Goal: Task Accomplishment & Management: Complete application form

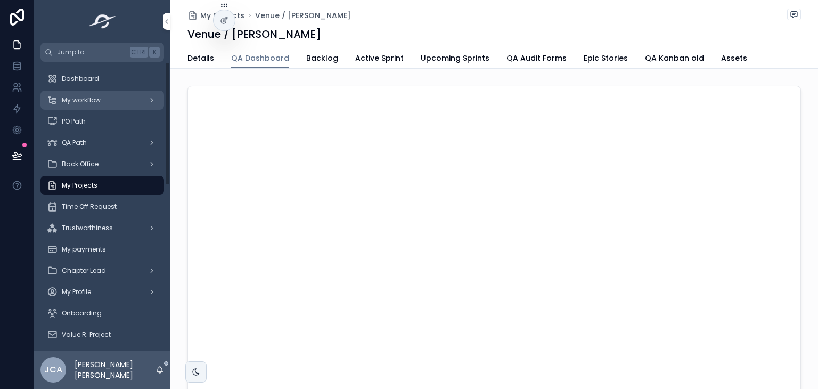
scroll to position [143, 0]
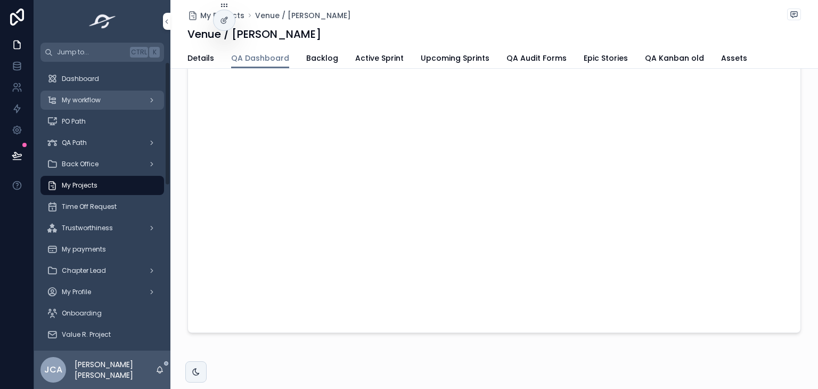
click at [98, 96] on span "My workflow" at bounding box center [81, 100] width 39 height 9
click at [111, 77] on div "Dashboard" at bounding box center [102, 78] width 111 height 17
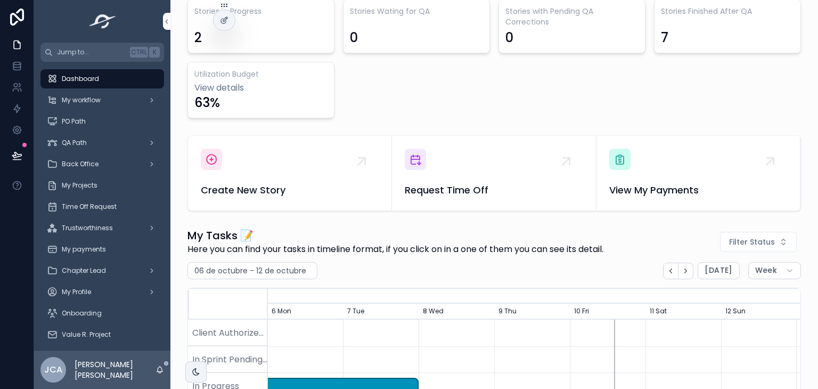
scroll to position [347, 0]
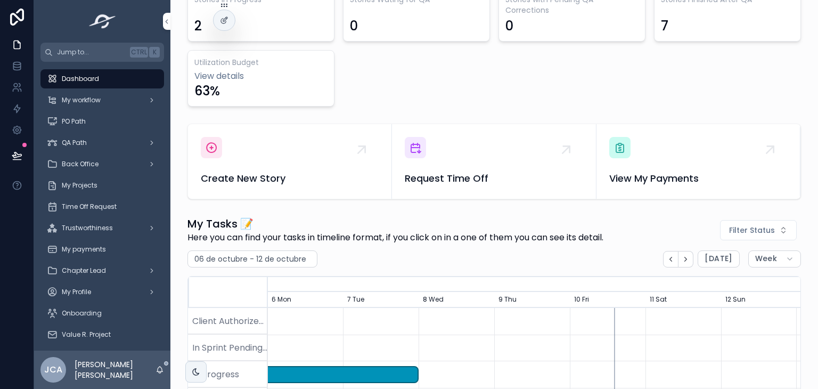
click at [203, 151] on div "scrollable content" at bounding box center [211, 147] width 21 height 21
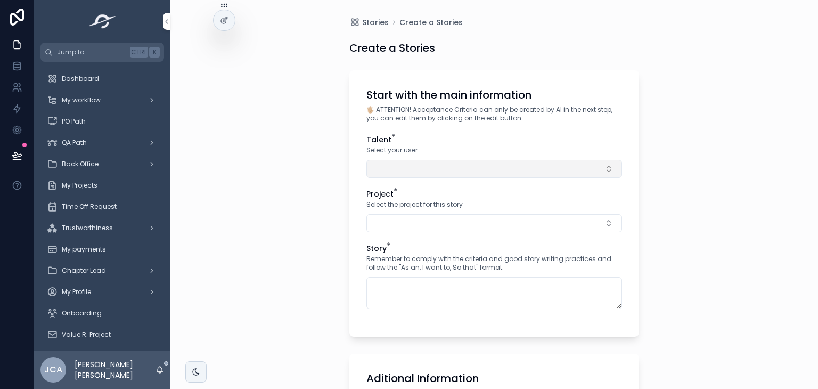
click at [488, 166] on button "Select Button" at bounding box center [493, 169] width 255 height 18
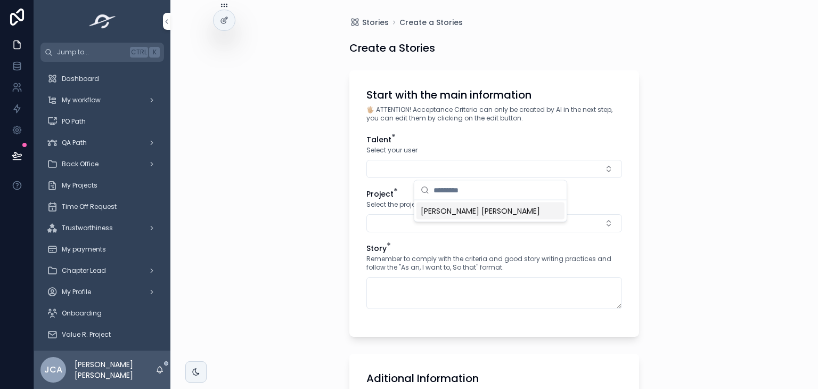
click at [436, 218] on div "[PERSON_NAME] [PERSON_NAME]" at bounding box center [490, 210] width 148 height 17
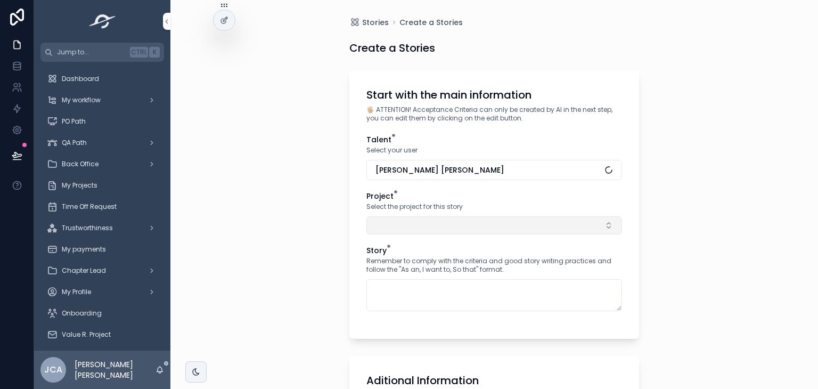
click at [412, 229] on button "Select Button" at bounding box center [493, 225] width 255 height 18
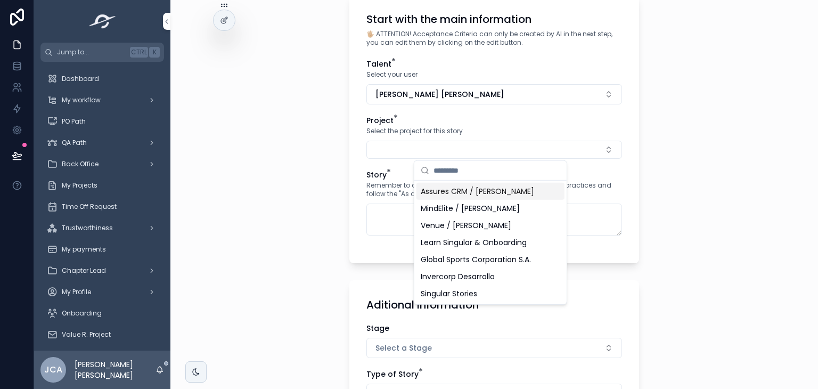
scroll to position [76, 0]
click at [453, 227] on span "Venue / [PERSON_NAME]" at bounding box center [465, 224] width 90 height 11
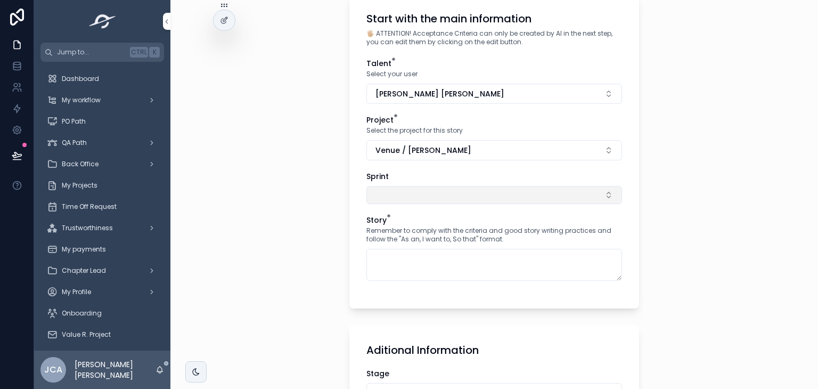
click at [445, 190] on button "Select Button" at bounding box center [493, 195] width 255 height 18
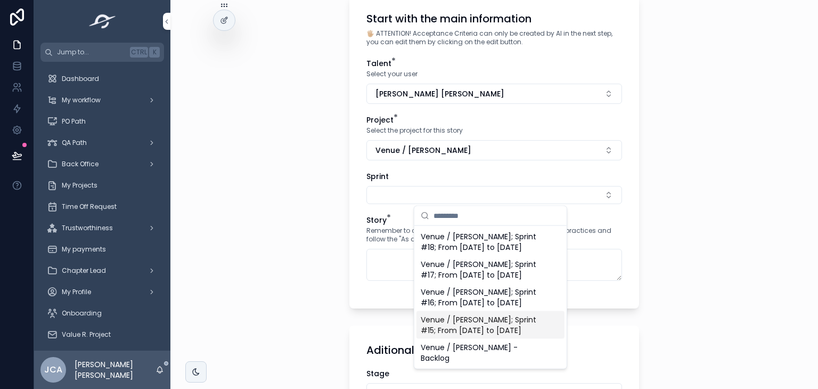
click at [484, 335] on span "Venue / [PERSON_NAME]; Sprint #15; From [DATE] to [DATE]" at bounding box center [483, 324] width 127 height 21
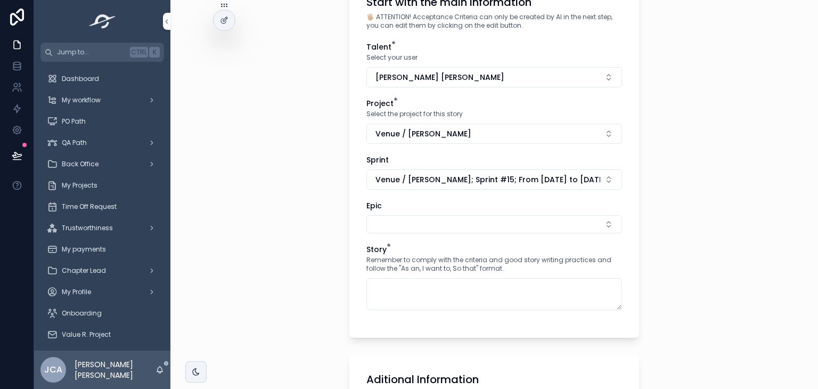
scroll to position [92, 0]
click at [449, 217] on button "Select Button" at bounding box center [493, 225] width 255 height 18
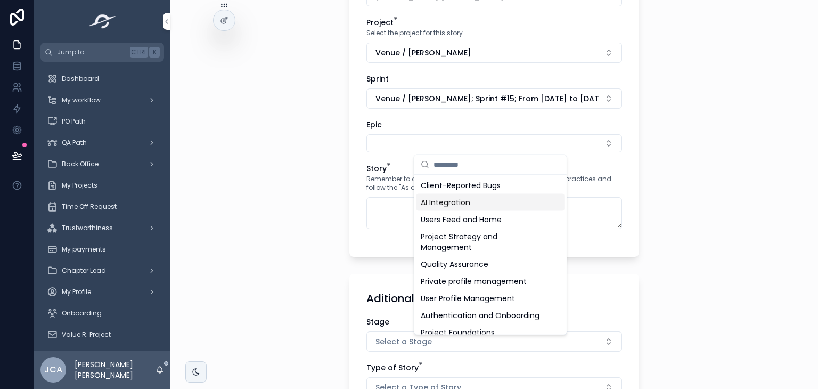
scroll to position [172, 0]
click at [463, 265] on span "Quality Assurance" at bounding box center [454, 264] width 68 height 11
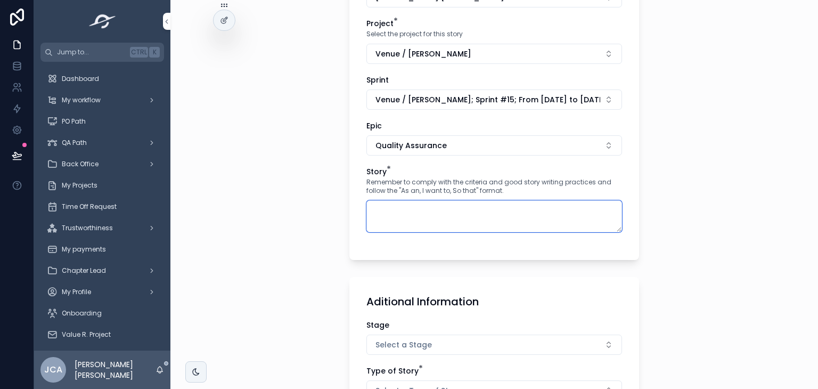
click at [460, 207] on textarea "scrollable content" at bounding box center [493, 216] width 255 height 32
paste textarea "**********"
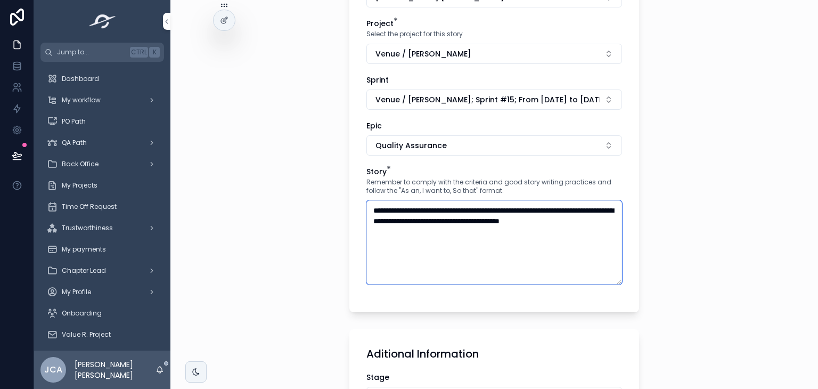
click at [576, 207] on textarea "**********" at bounding box center [493, 242] width 255 height 84
type textarea "**********"
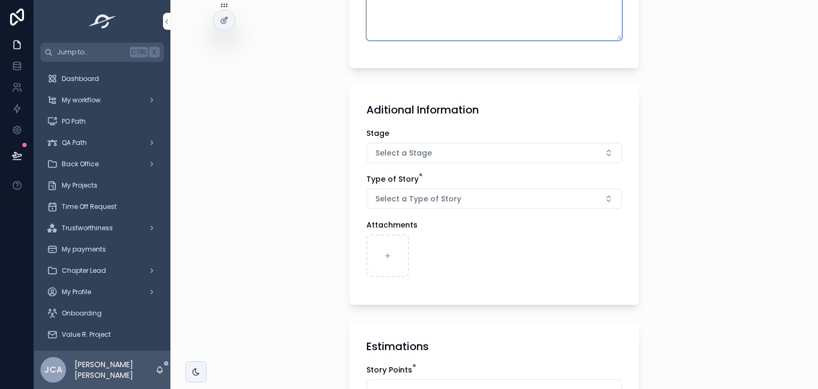
scroll to position [417, 0]
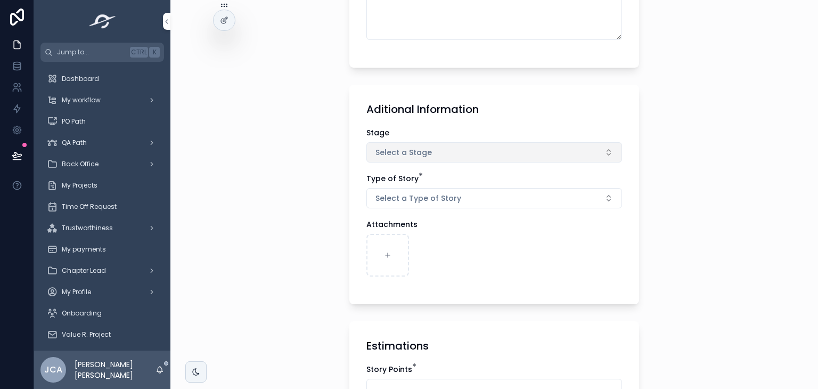
click at [496, 147] on button "Select a Stage" at bounding box center [493, 152] width 255 height 20
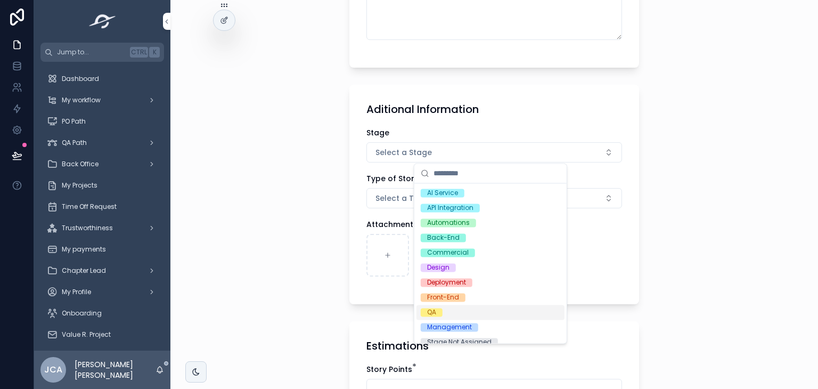
click at [448, 309] on div "QA" at bounding box center [490, 311] width 148 height 15
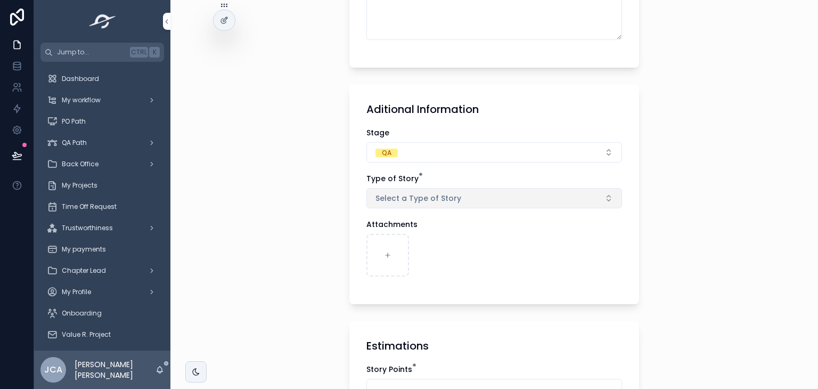
click at [470, 196] on button "Select a Type of Story" at bounding box center [493, 198] width 255 height 20
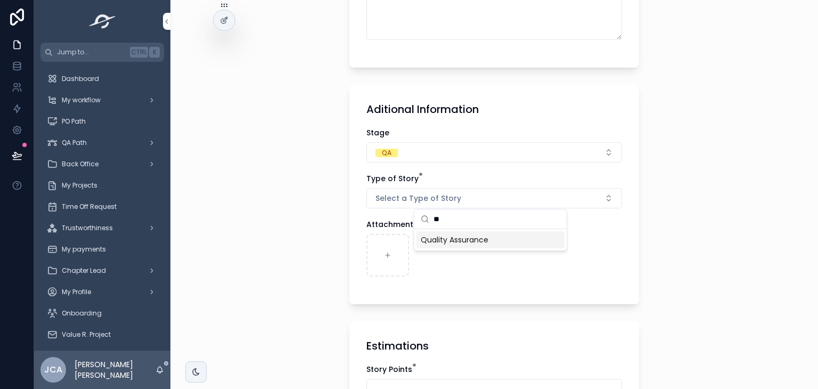
type input "**"
click at [479, 239] on span "Quality Assurance" at bounding box center [454, 239] width 68 height 11
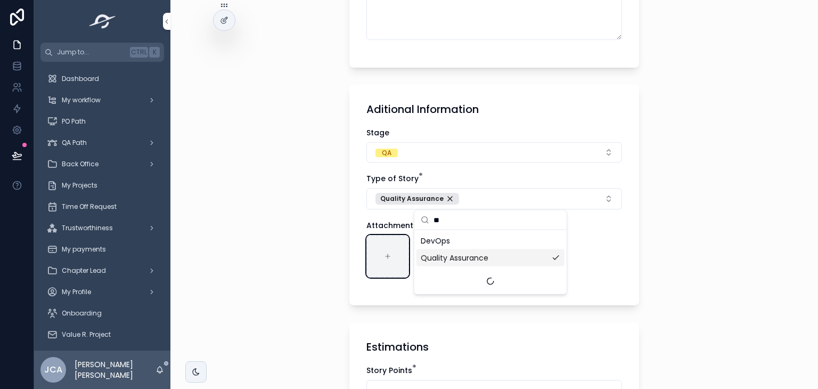
click at [378, 250] on div "scrollable content" at bounding box center [387, 256] width 43 height 43
type input "**********"
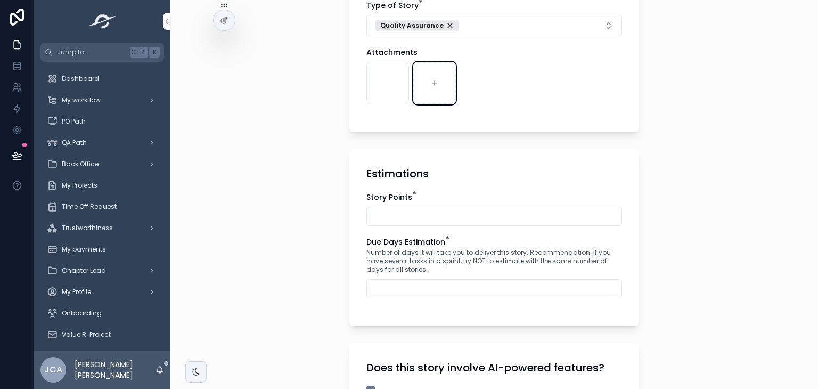
scroll to position [606, 0]
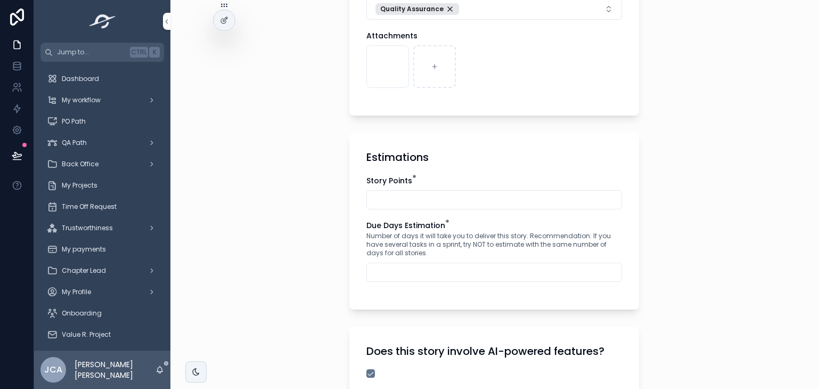
click at [373, 194] on input "scrollable content" at bounding box center [494, 199] width 254 height 15
type input "**"
click at [417, 265] on input "scrollable content" at bounding box center [494, 272] width 254 height 15
type input "*"
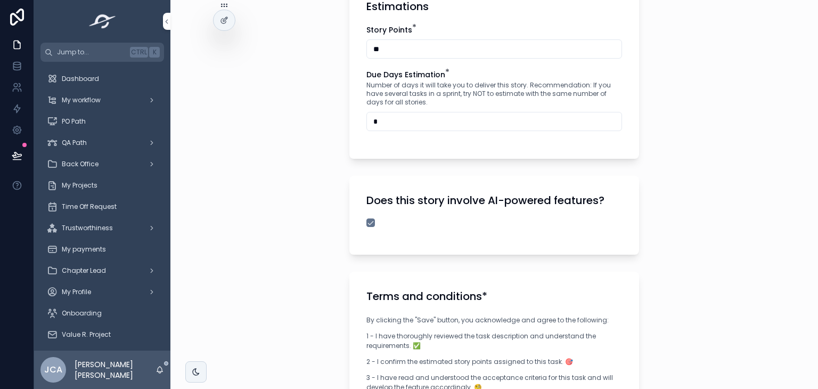
scroll to position [762, 0]
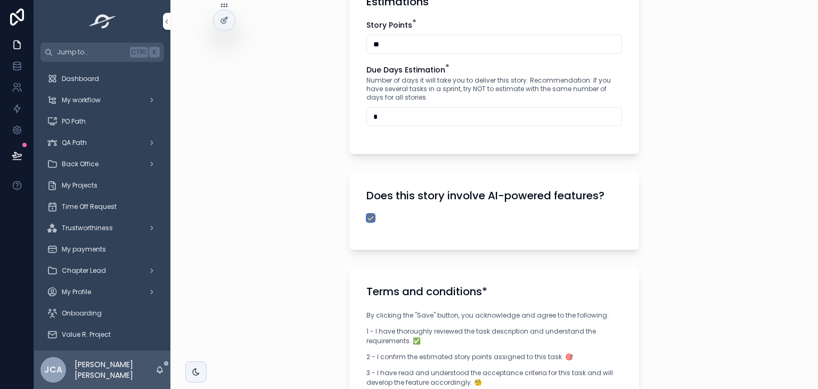
click at [370, 219] on button "scrollable content" at bounding box center [370, 217] width 9 height 9
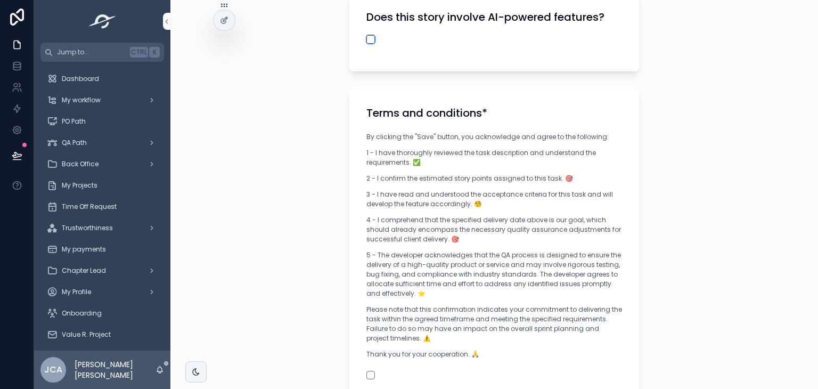
scroll to position [939, 0]
click at [369, 374] on button "scrollable content" at bounding box center [370, 376] width 9 height 9
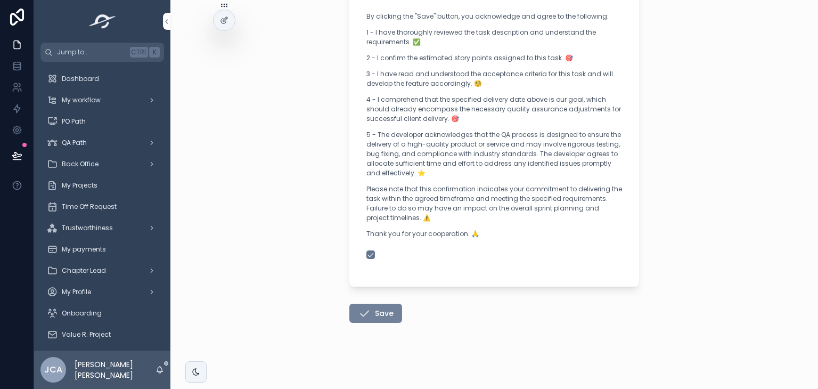
click at [365, 309] on icon "scrollable content" at bounding box center [364, 313] width 13 height 13
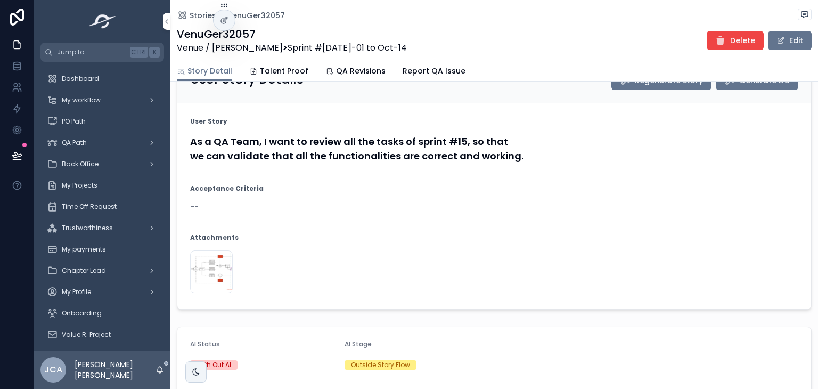
scroll to position [87, 0]
click at [777, 47] on button "Edit" at bounding box center [790, 40] width 44 height 19
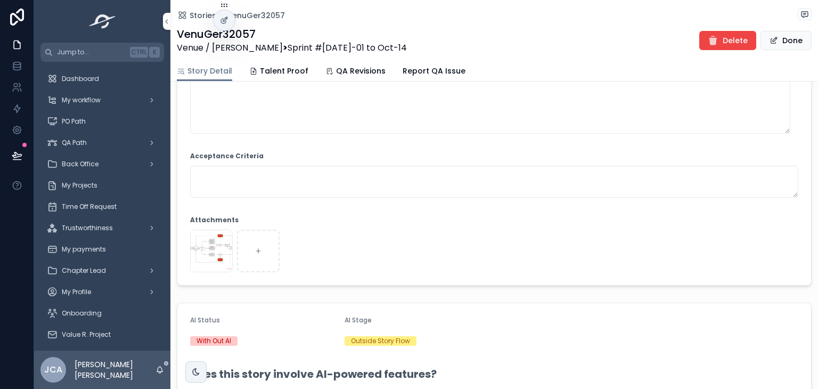
scroll to position [168, 0]
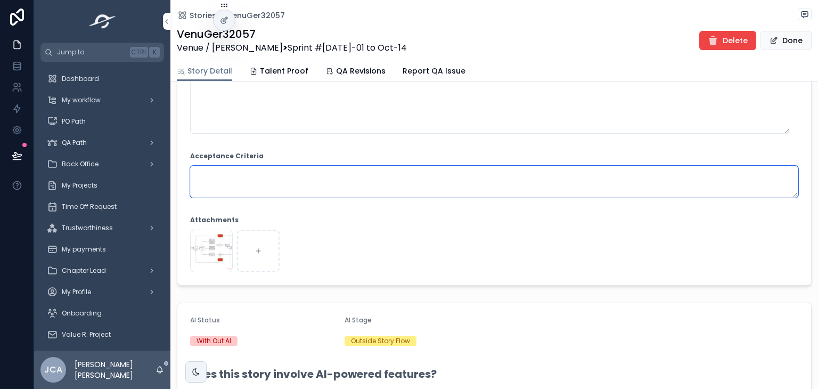
click at [413, 183] on textarea "scrollable content" at bounding box center [494, 182] width 608 height 32
paste textarea "**********"
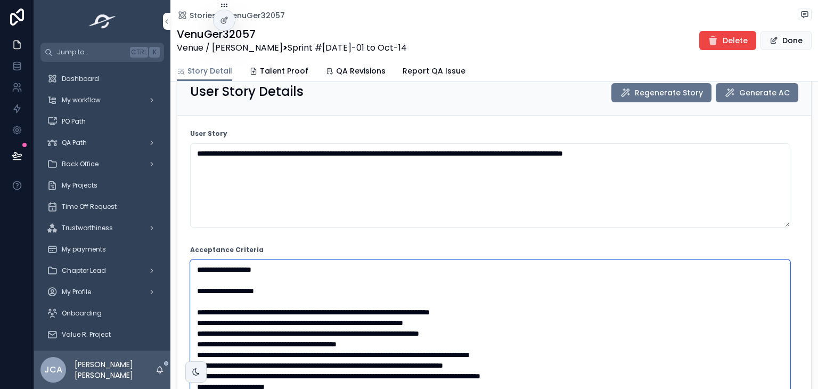
scroll to position [33, 0]
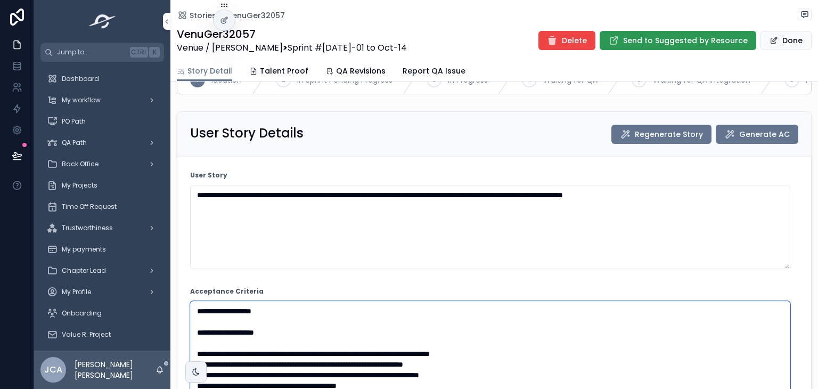
type textarea "**********"
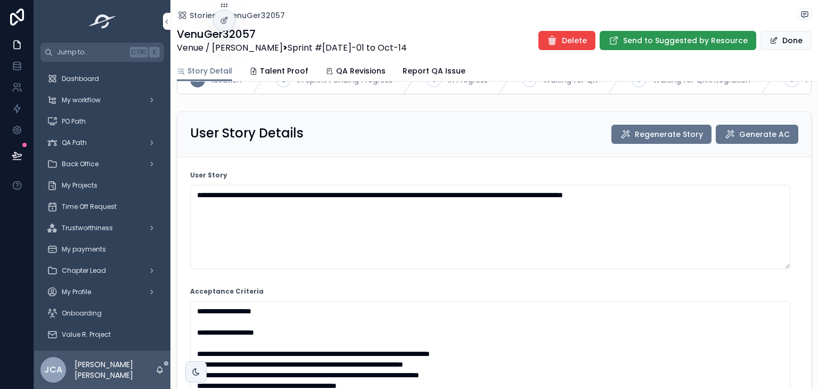
click at [696, 40] on span "Send to Suggested by Resource" at bounding box center [685, 40] width 125 height 11
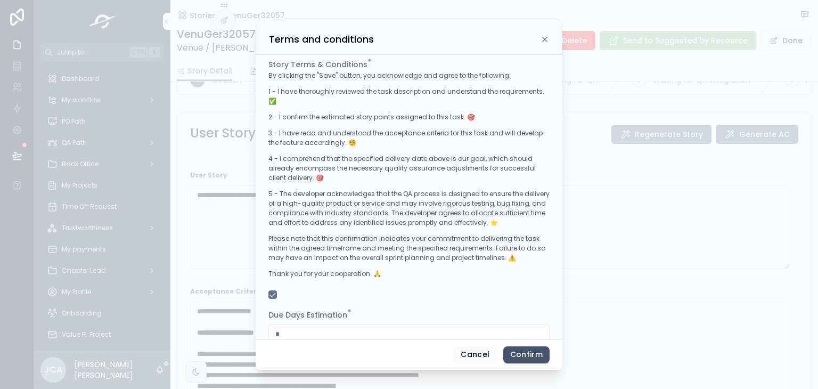
click at [513, 348] on button "Confirm" at bounding box center [526, 354] width 46 height 17
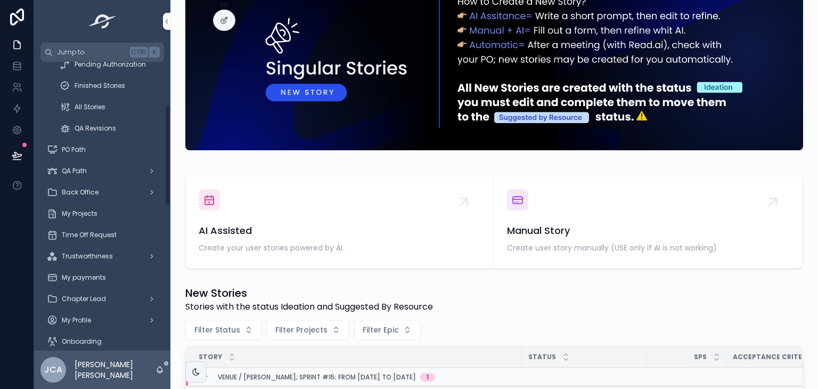
scroll to position [121, 0]
click at [158, 251] on link "Trustworthiness" at bounding box center [101, 255] width 123 height 19
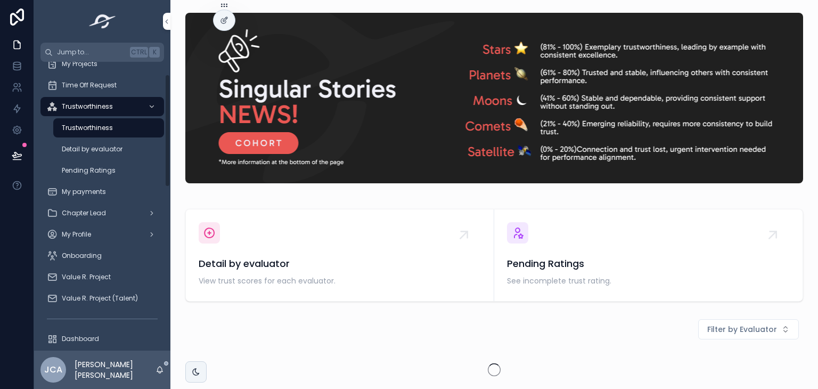
scroll to position [32, 0]
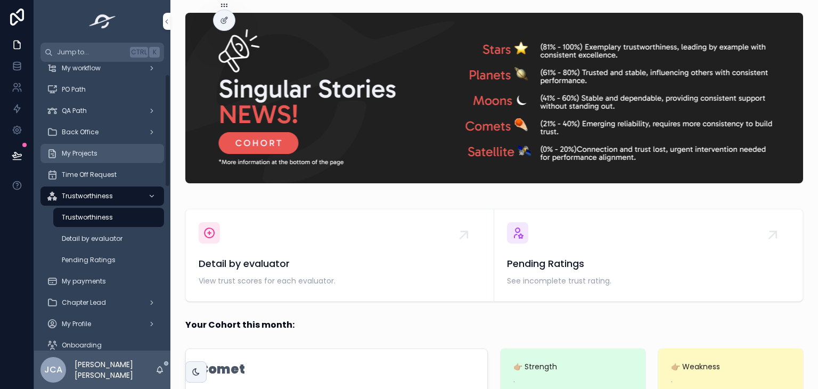
click at [98, 153] on div "My Projects" at bounding box center [102, 153] width 111 height 17
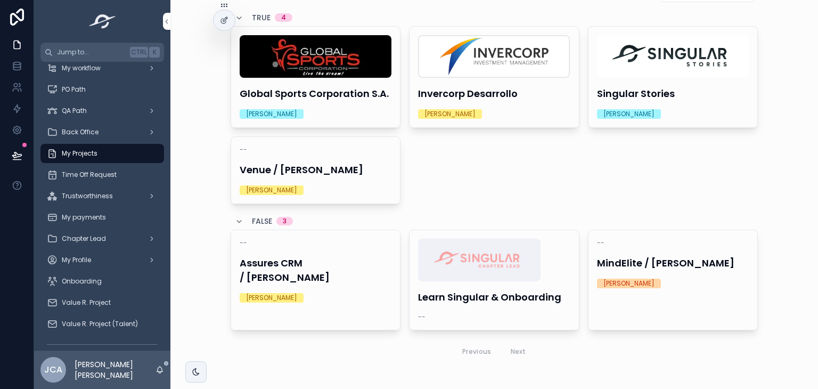
scroll to position [53, 0]
click at [281, 167] on h4 "Venue / [PERSON_NAME]" at bounding box center [316, 169] width 152 height 14
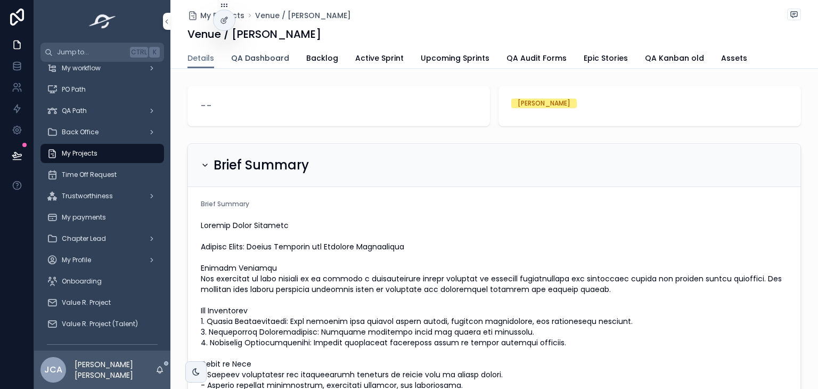
drag, startPoint x: 372, startPoint y: 47, endPoint x: 241, endPoint y: 56, distance: 131.3
click at [241, 56] on span "QA Dashboard" at bounding box center [260, 58] width 58 height 11
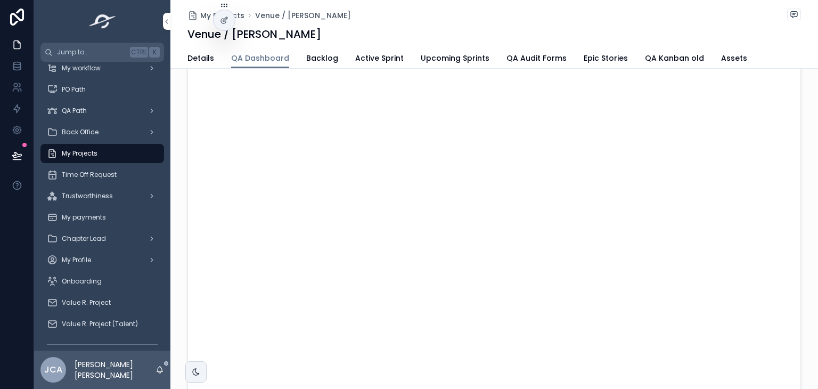
scroll to position [60, 0]
click at [100, 150] on div "My Projects" at bounding box center [102, 153] width 111 height 17
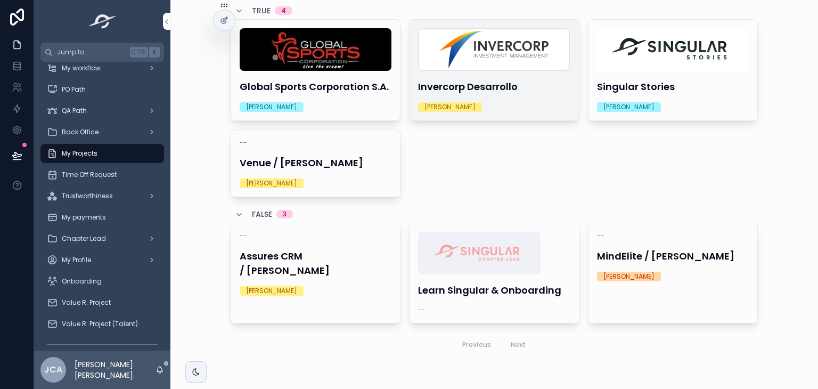
click at [501, 83] on h4 "Invercorp Desarrollo" at bounding box center [494, 86] width 152 height 14
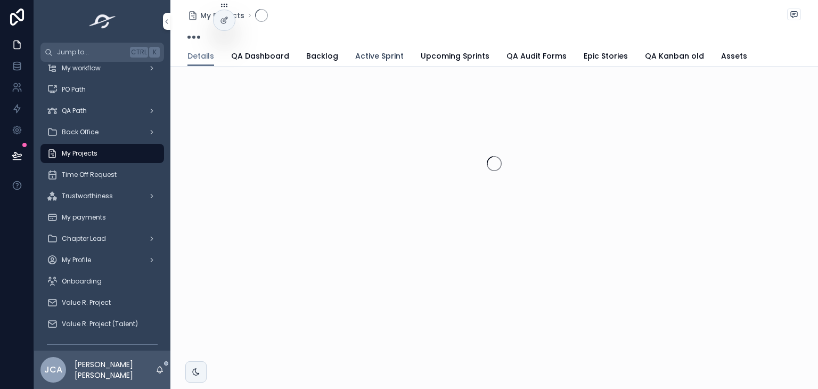
click at [377, 62] on link "Active Sprint" at bounding box center [379, 56] width 48 height 21
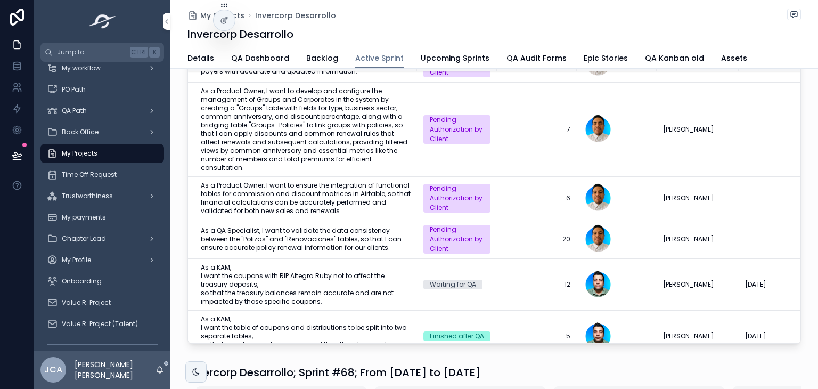
scroll to position [362, 0]
click at [102, 155] on div "My Projects" at bounding box center [102, 153] width 111 height 17
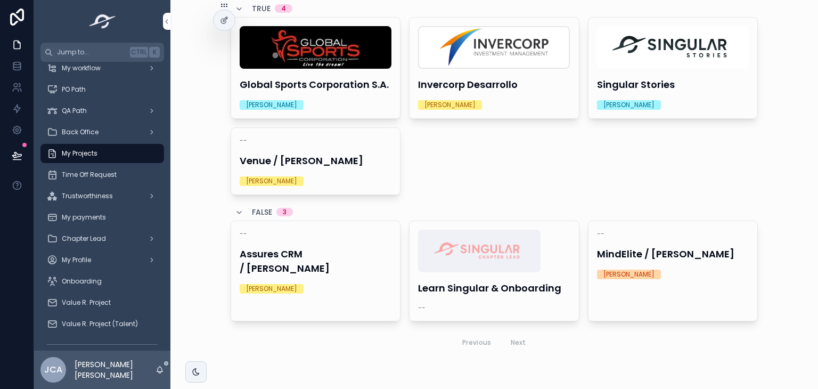
scroll to position [60, 0]
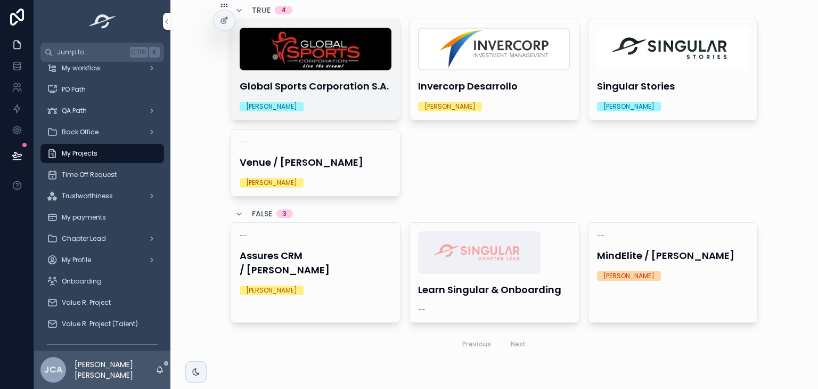
click at [345, 79] on h4 "Global Sports Corporation S.A." at bounding box center [316, 86] width 152 height 14
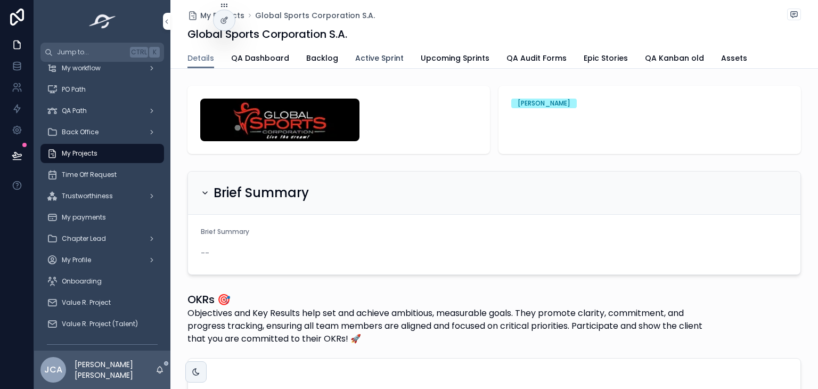
click at [355, 54] on span "Active Sprint" at bounding box center [379, 58] width 48 height 11
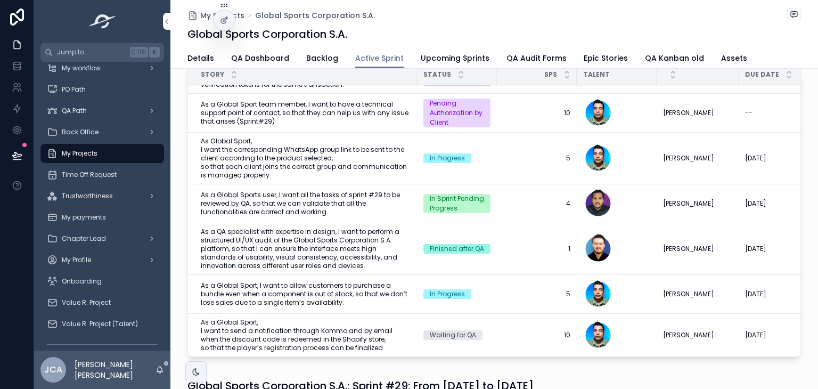
scroll to position [70, 0]
click at [428, 206] on td "In Sprint Pending Progress" at bounding box center [457, 203] width 80 height 39
click at [440, 198] on div "In Sprint Pending Progress" at bounding box center [457, 203] width 54 height 19
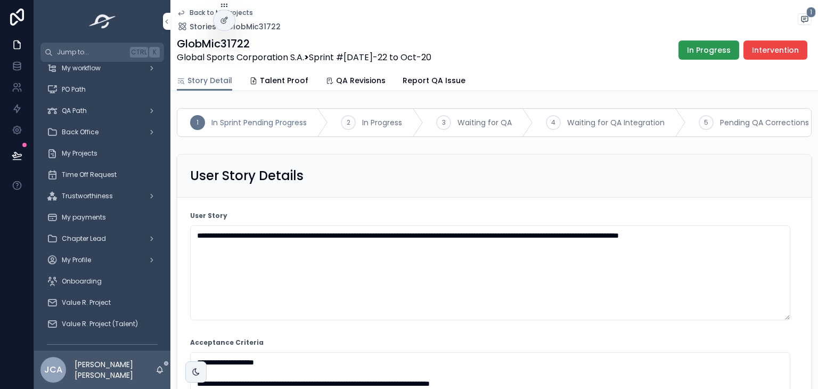
click at [702, 52] on span "In Progress" at bounding box center [709, 50] width 44 height 11
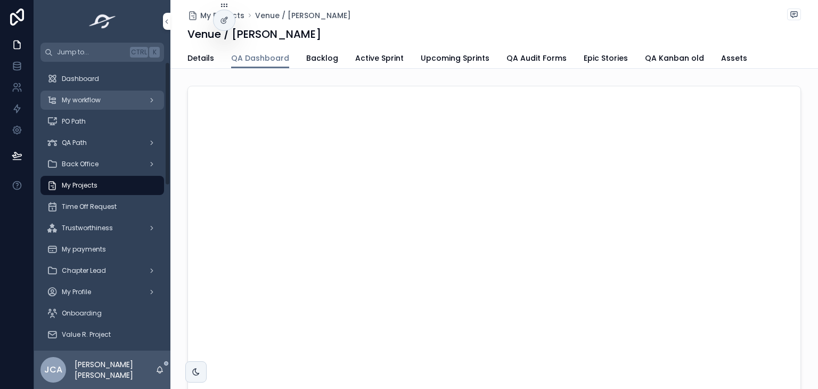
click at [87, 102] on span "My workflow" at bounding box center [81, 100] width 39 height 9
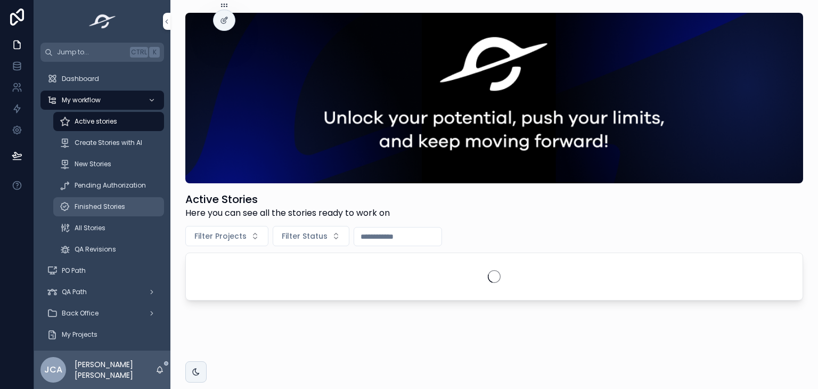
click at [116, 214] on div "Finished Stories" at bounding box center [109, 206] width 98 height 17
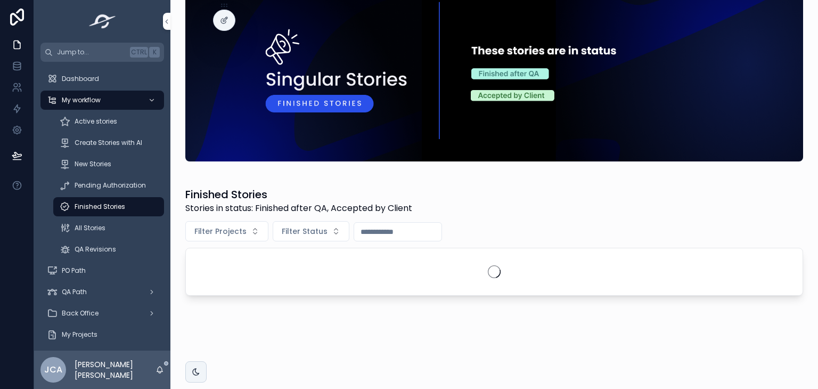
scroll to position [22, 0]
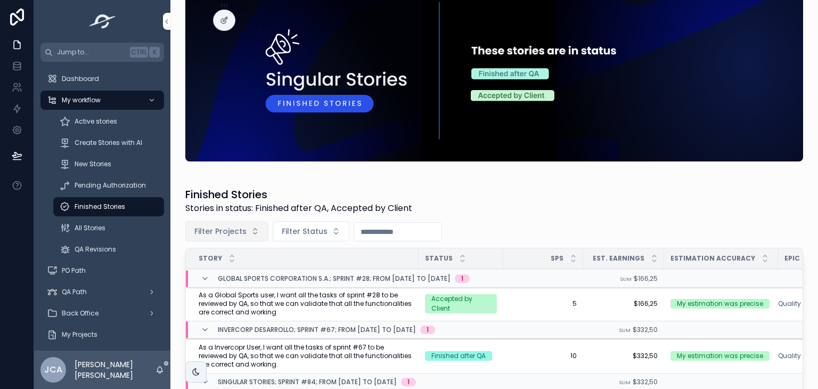
click at [235, 228] on span "Filter Projects" at bounding box center [220, 231] width 52 height 11
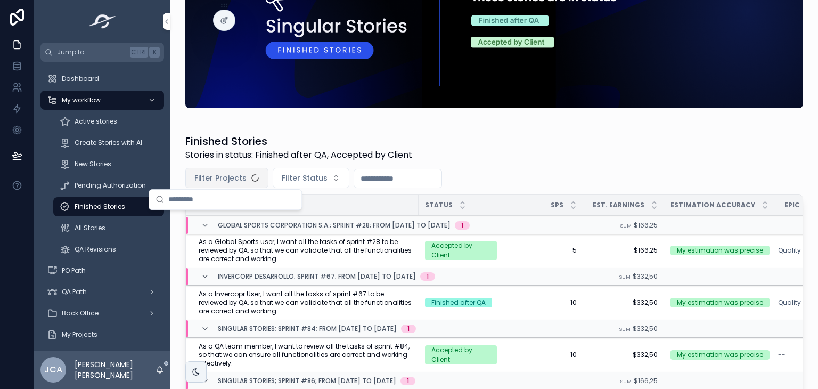
scroll to position [75, 0]
type input "****"
click at [224, 224] on span "Venue / [PERSON_NAME]" at bounding box center [200, 220] width 90 height 11
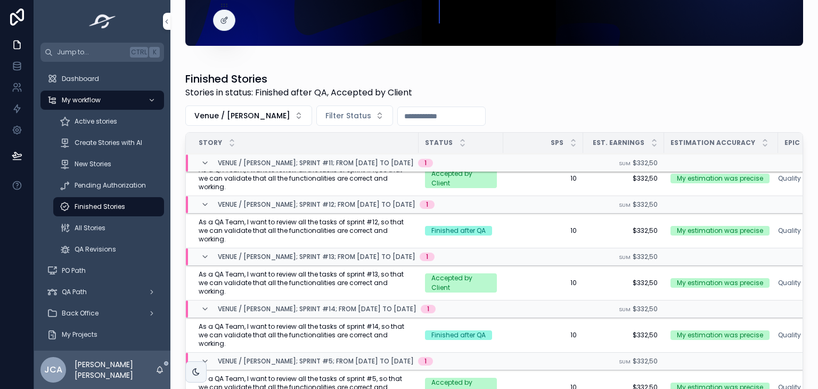
scroll to position [64, 0]
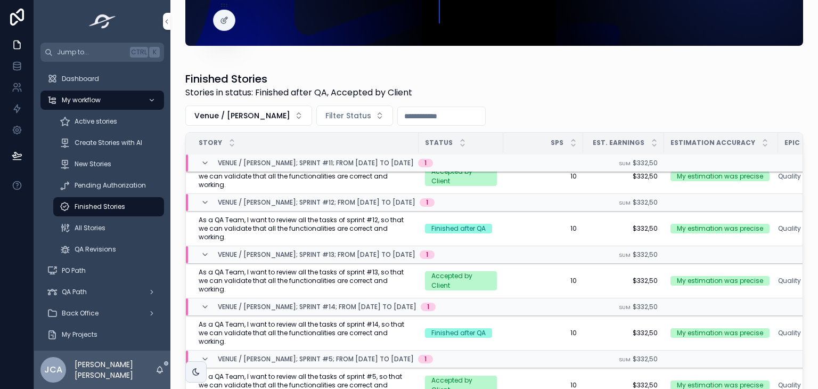
click at [408, 320] on span "As a QA Team, I want to review all the tasks of sprint #14, so that we can vali…" at bounding box center [305, 333] width 213 height 26
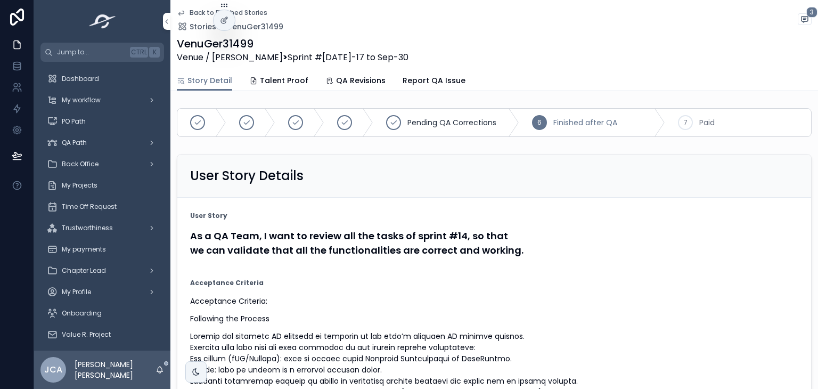
click at [0, 0] on icon "scrollable content" at bounding box center [0, 0] width 0 height 0
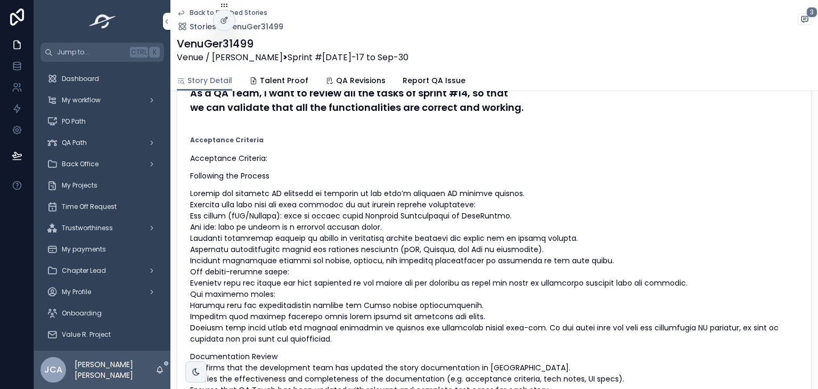
click at [0, 0] on icon "scrollable content" at bounding box center [0, 0] width 0 height 0
click at [114, 192] on div "My Projects" at bounding box center [102, 185] width 111 height 17
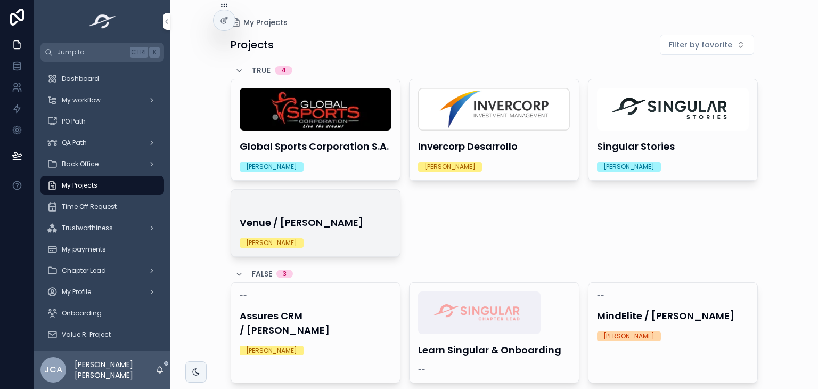
click at [318, 213] on div "-- Venue / [PERSON_NAME] [PERSON_NAME]" at bounding box center [315, 222] width 169 height 67
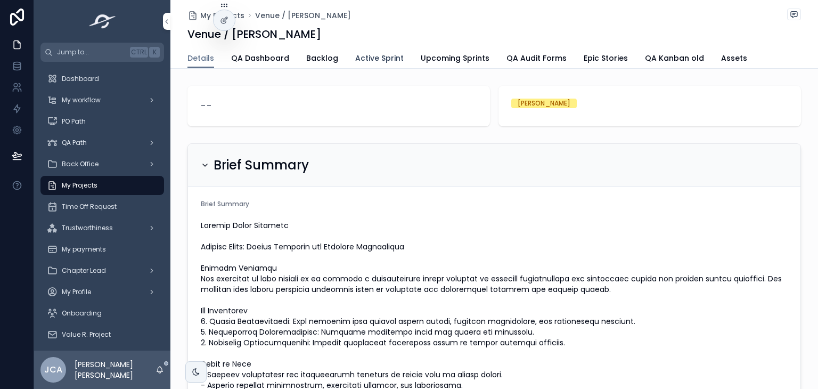
click at [366, 56] on span "Active Sprint" at bounding box center [379, 58] width 48 height 11
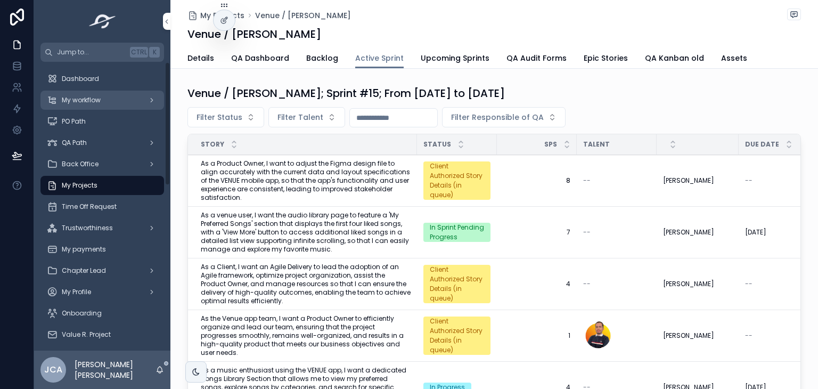
click at [104, 108] on div "My workflow" at bounding box center [102, 100] width 111 height 17
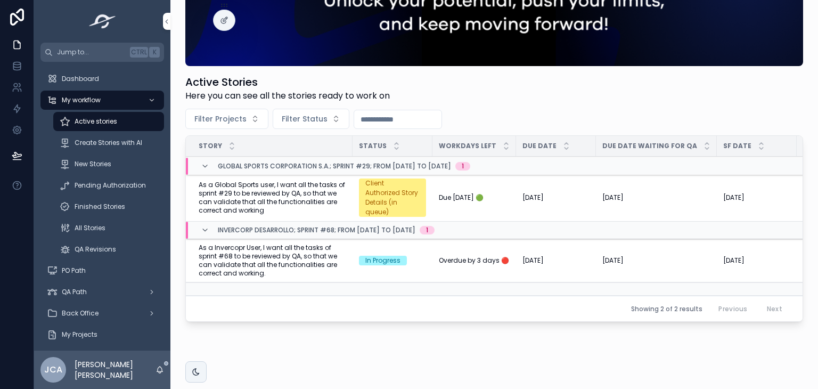
scroll to position [116, 0]
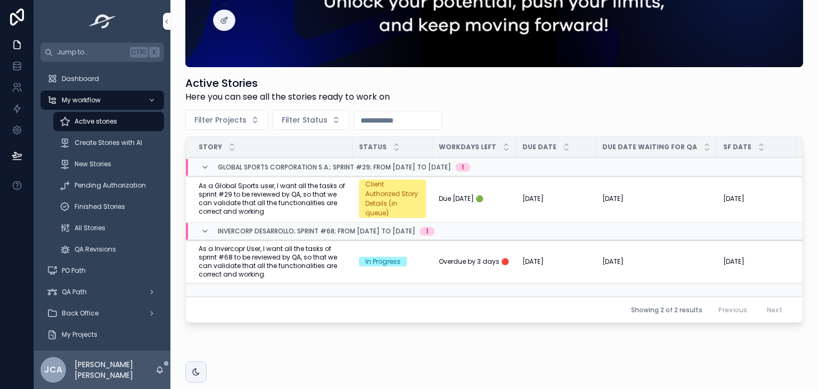
click at [0, 0] on button "Request Activation" at bounding box center [0, 0] width 0 height 0
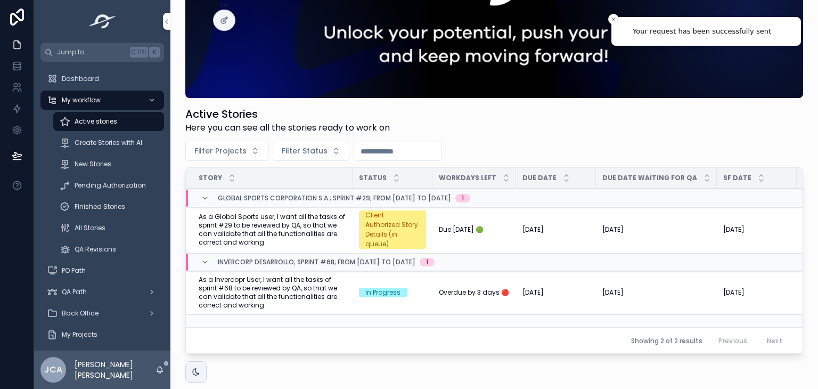
scroll to position [85, 0]
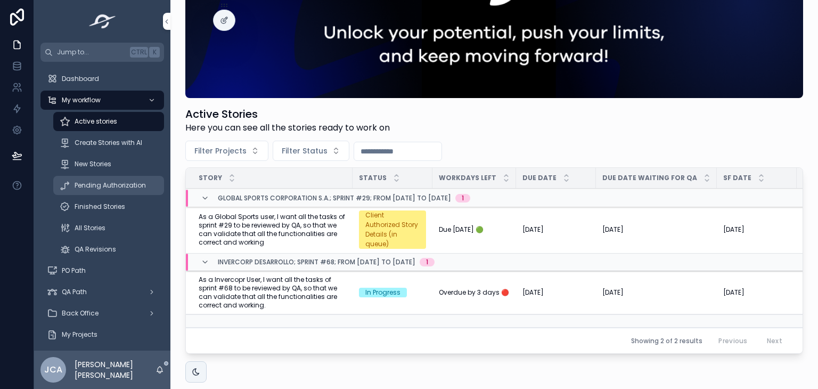
click at [119, 181] on span "Pending Authorization" at bounding box center [110, 185] width 71 height 9
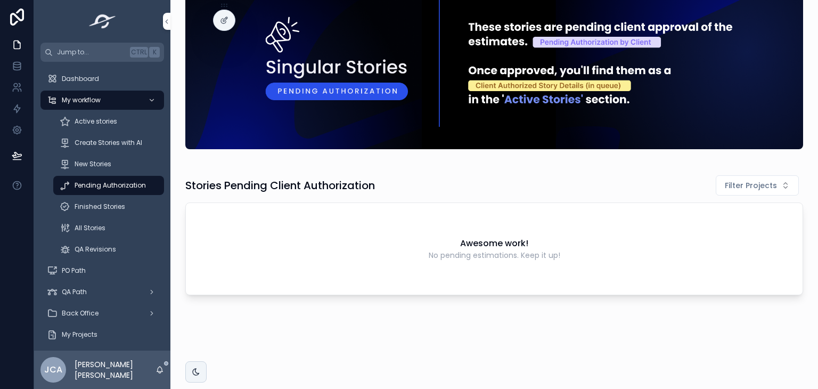
scroll to position [34, 0]
